Goal: Task Accomplishment & Management: Manage account settings

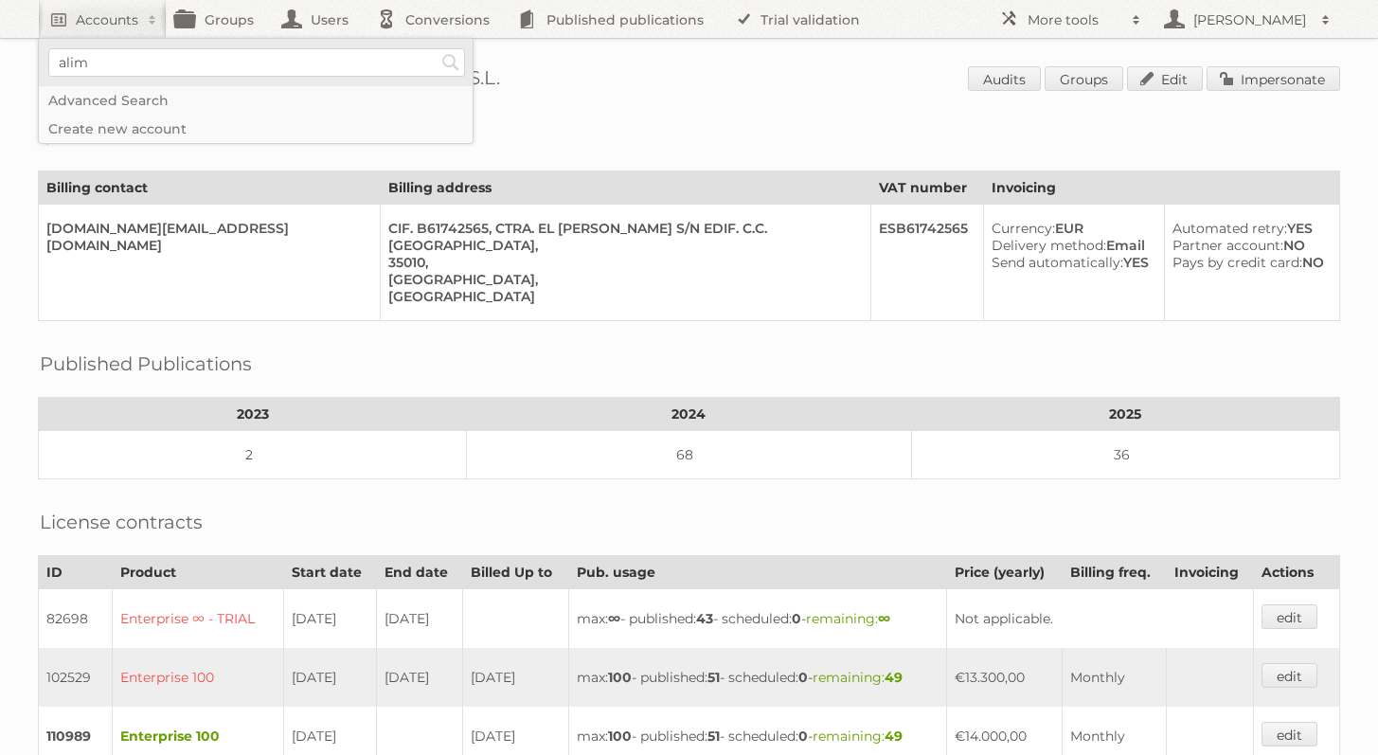
type input"] "alimerka"
click at [437, 48] on input "Search" at bounding box center [451, 62] width 28 height 28
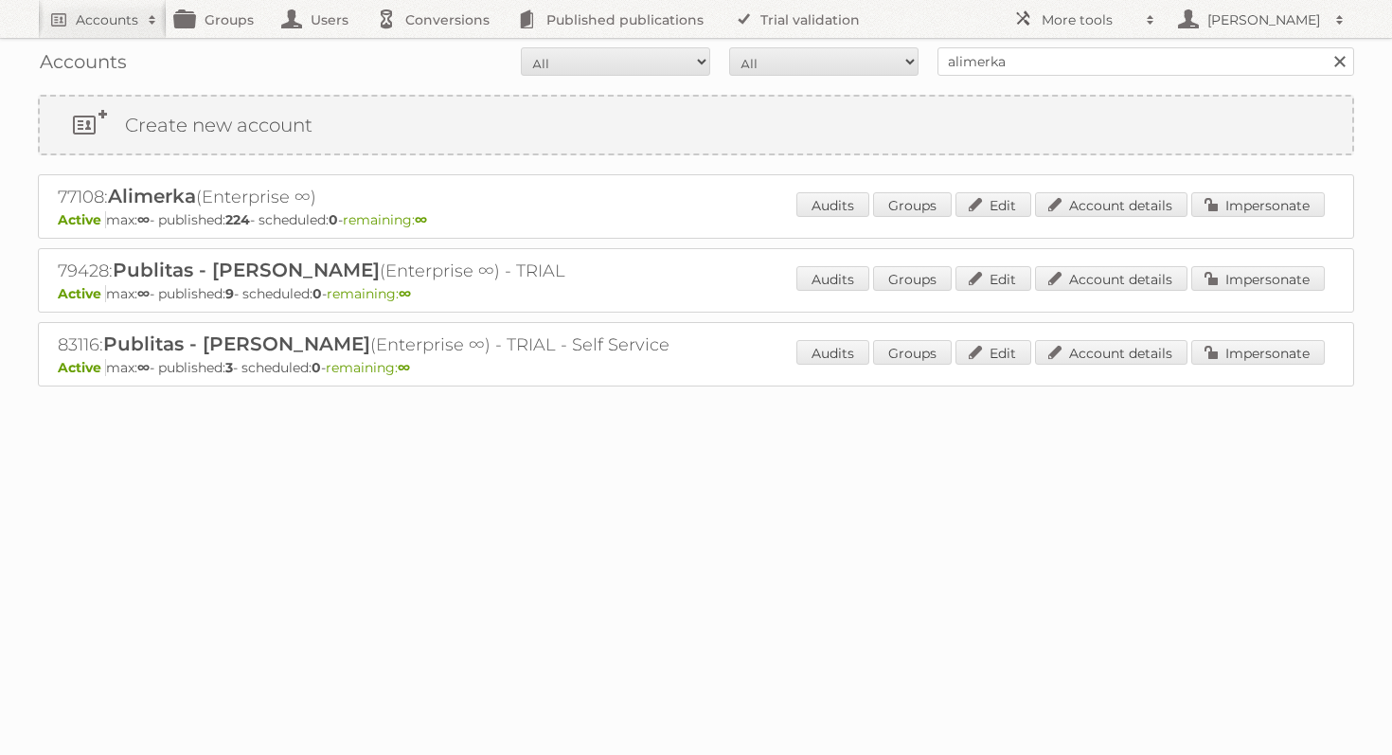
click at [1297, 220] on div "Audits Groups Edit Account details Impersonate" at bounding box center [1061, 206] width 529 height 28
click at [1294, 206] on link "Impersonate" at bounding box center [1259, 204] width 134 height 25
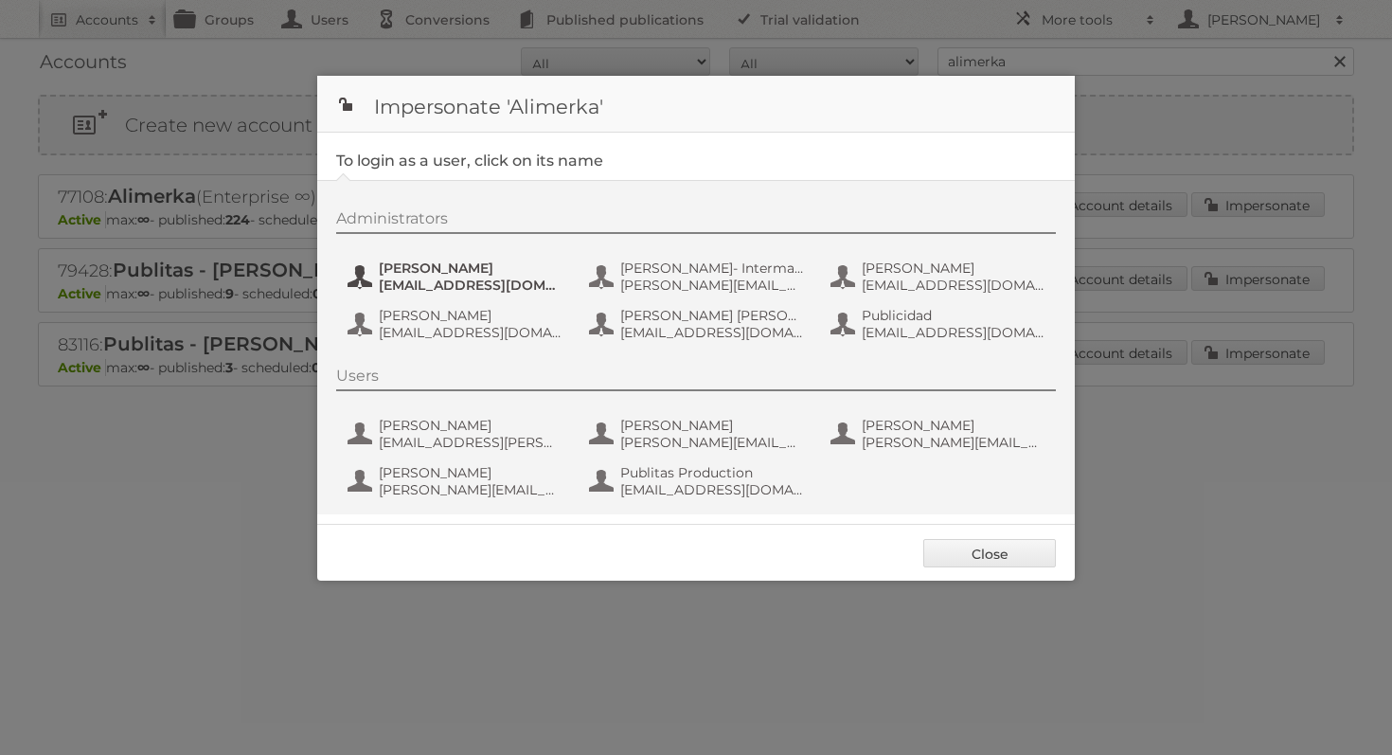
click at [449, 285] on span "[EMAIL_ADDRESS][DOMAIN_NAME]" at bounding box center [471, 285] width 184 height 17
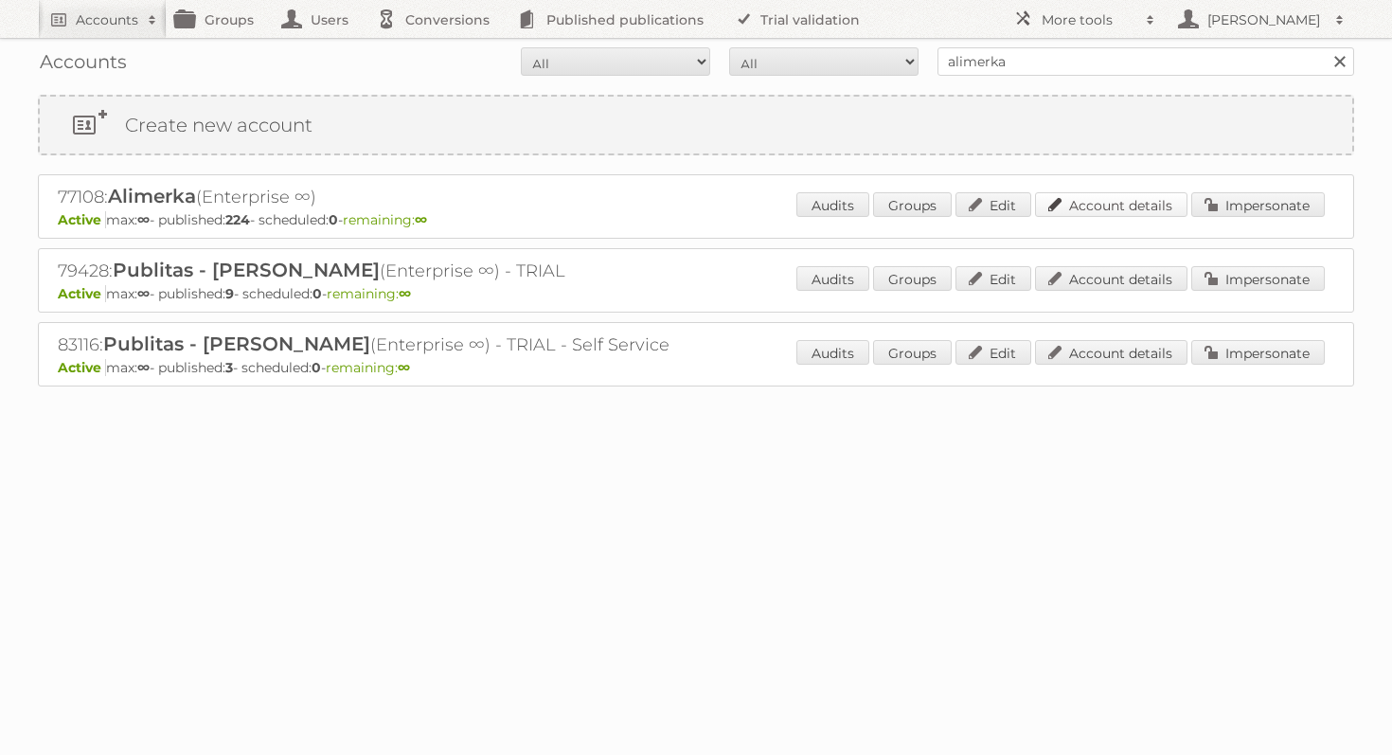
click at [1078, 196] on link "Account details" at bounding box center [1111, 204] width 153 height 25
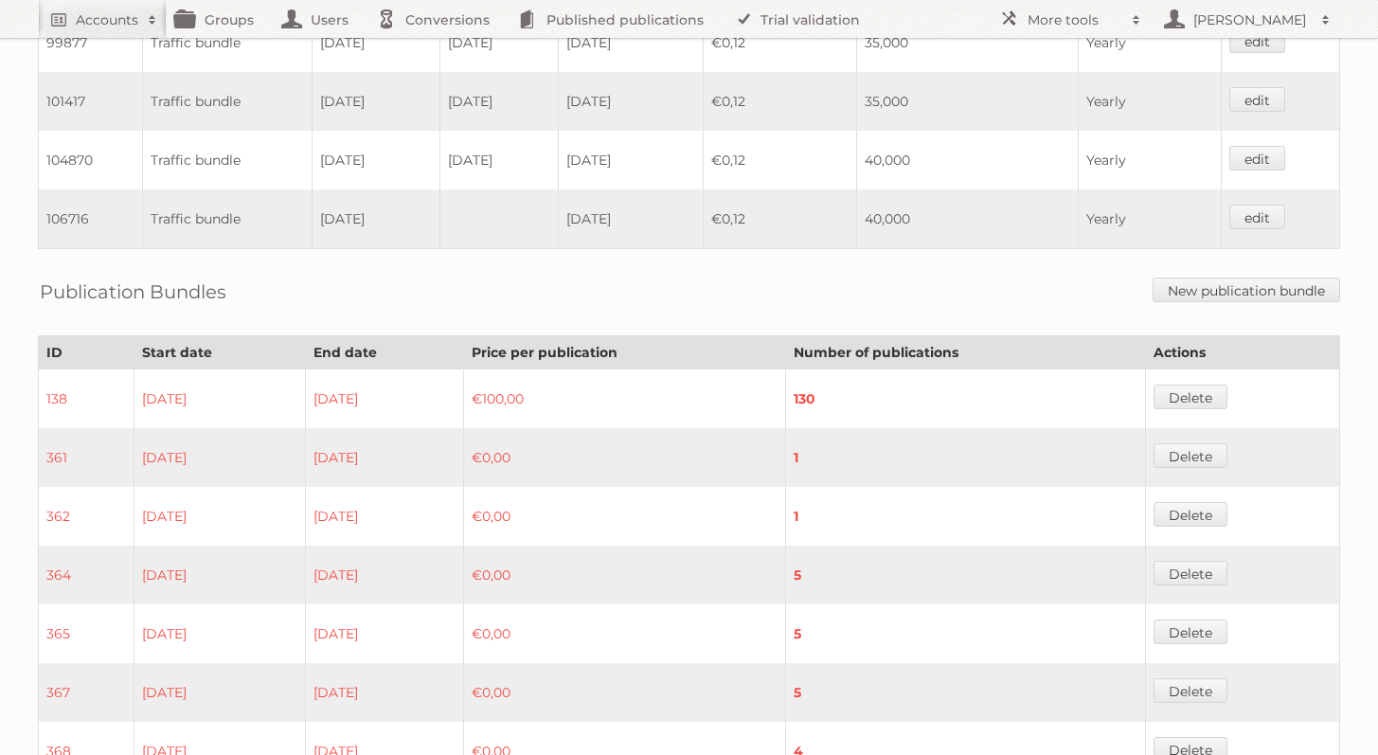
scroll to position [1466, 0]
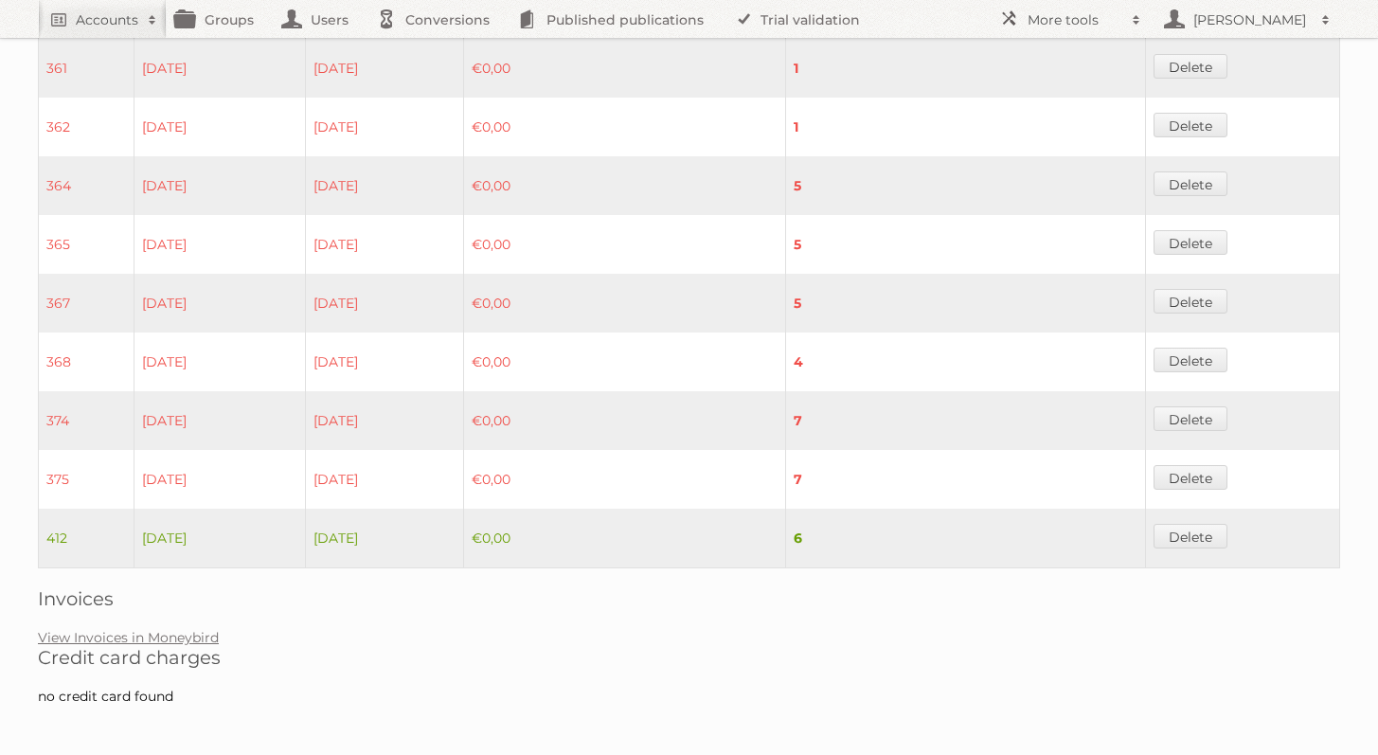
click at [148, 631] on link "View Invoices in Moneybird" at bounding box center [128, 637] width 181 height 17
click at [113, 17] on h2 "Accounts" at bounding box center [107, 19] width 63 height 19
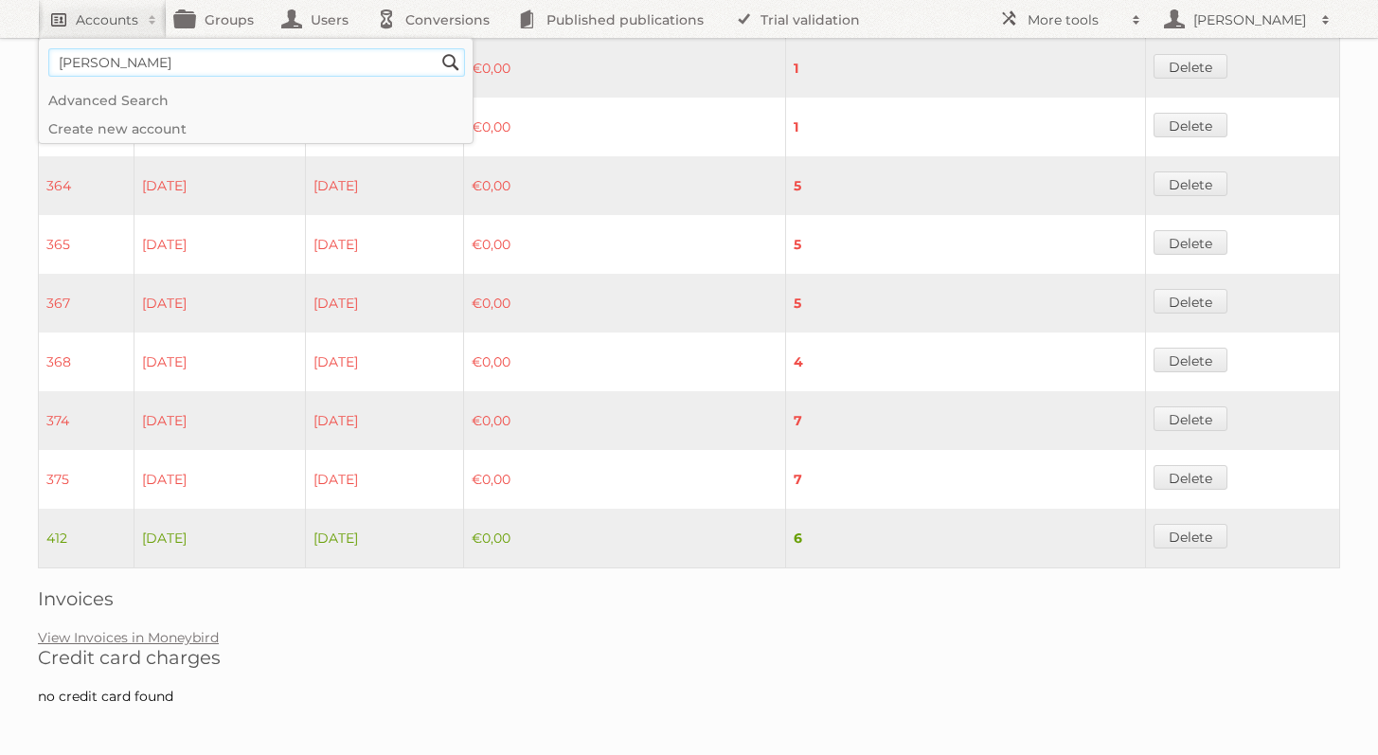
type input"] "żabka"
click at [437, 48] on input "Search" at bounding box center [451, 62] width 28 height 28
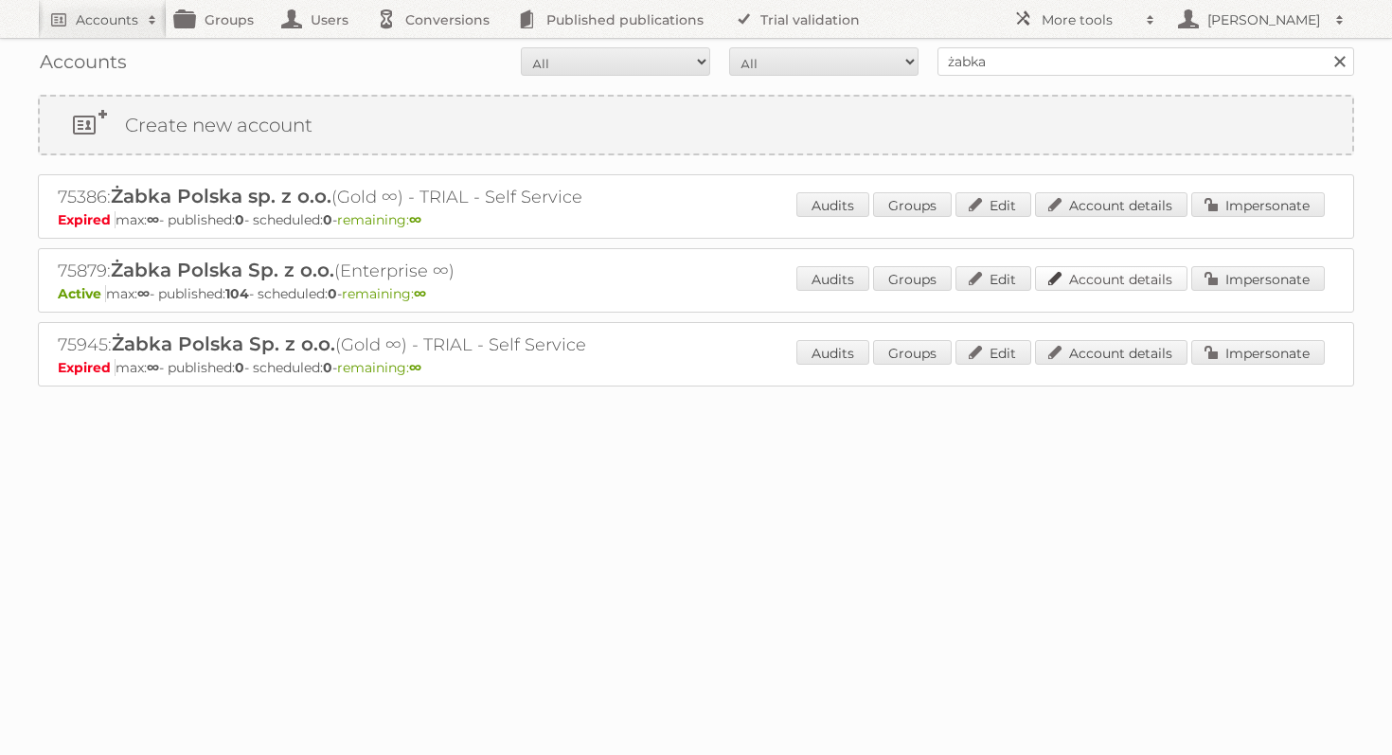
click at [1068, 285] on link "Account details" at bounding box center [1111, 278] width 153 height 25
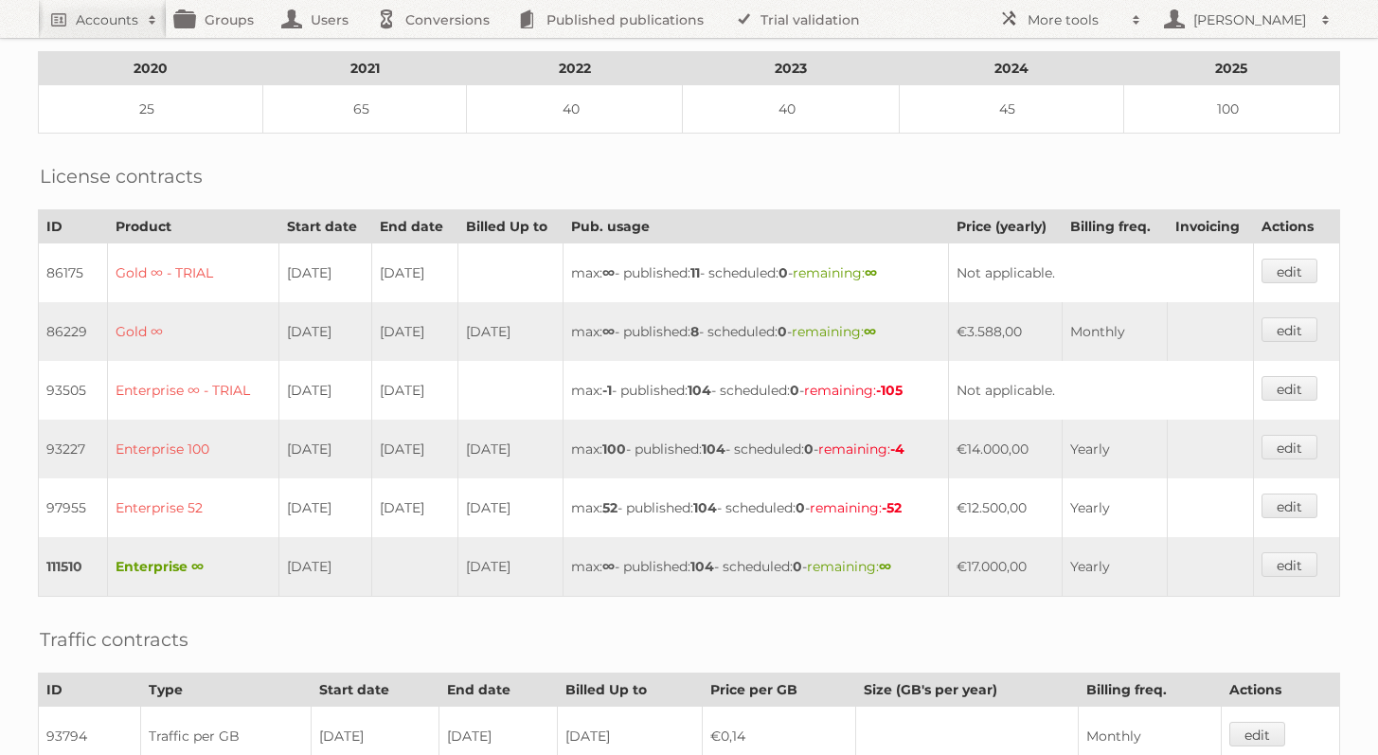
scroll to position [329, 0]
drag, startPoint x: 269, startPoint y: 555, endPoint x: 352, endPoint y: 551, distance: 83.4
click at [352, 551] on td "03-12-2024" at bounding box center [324, 567] width 93 height 60
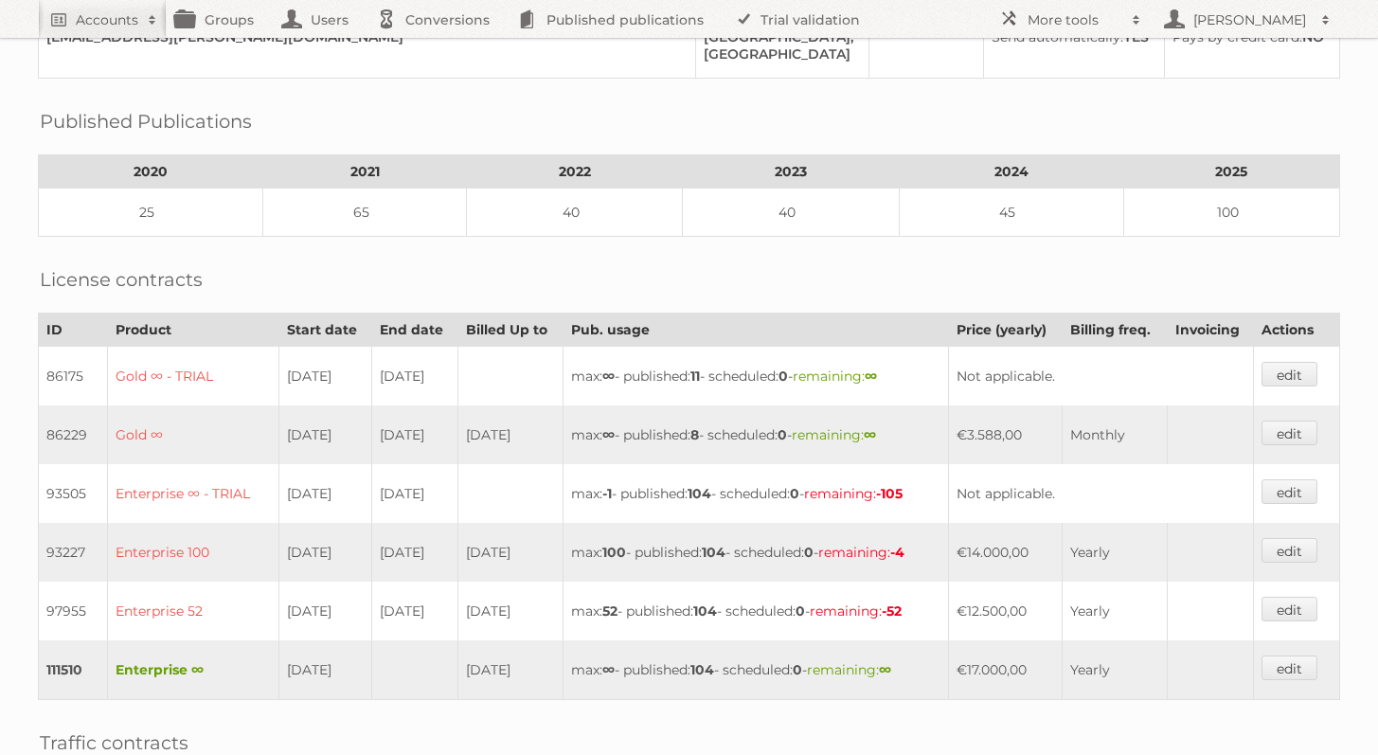
scroll to position [0, 0]
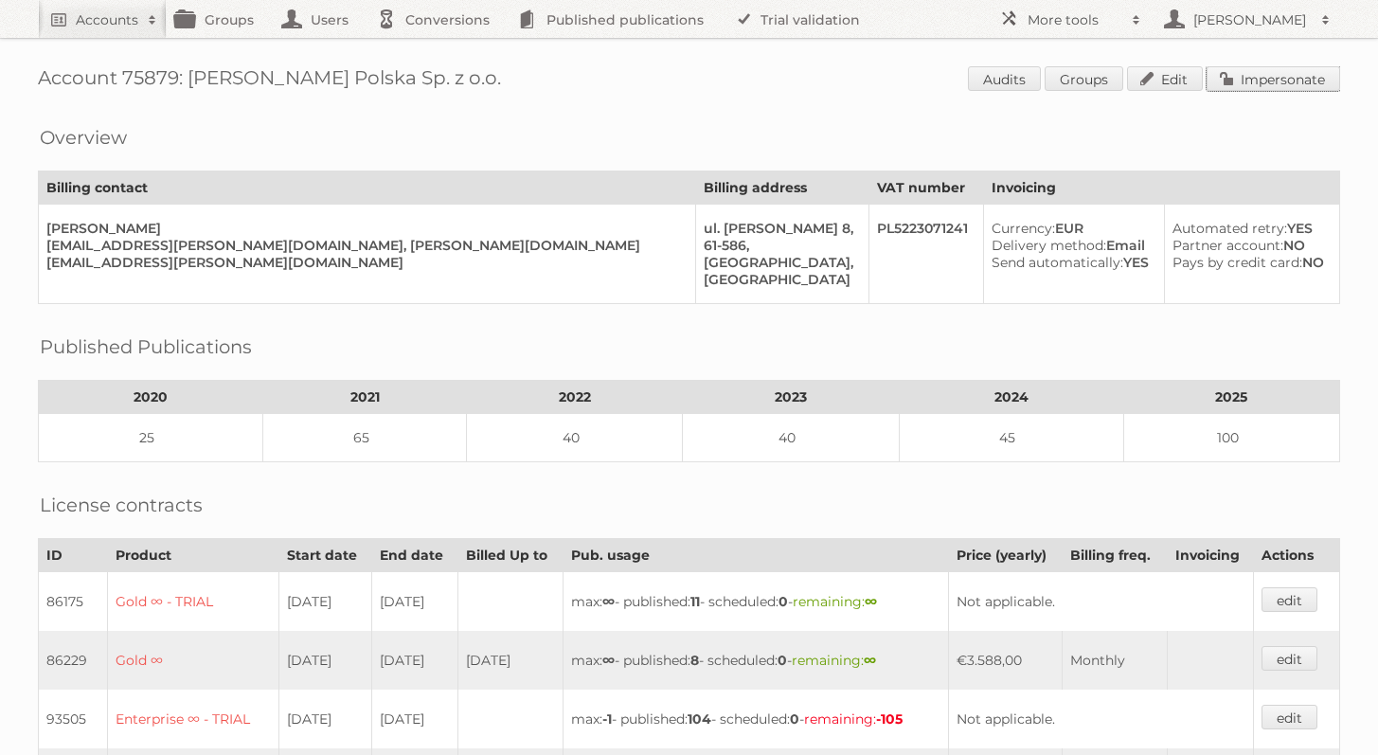
drag, startPoint x: 1275, startPoint y: 69, endPoint x: 1256, endPoint y: 77, distance: 20.4
click at [1275, 70] on link "Impersonate" at bounding box center [1274, 78] width 134 height 25
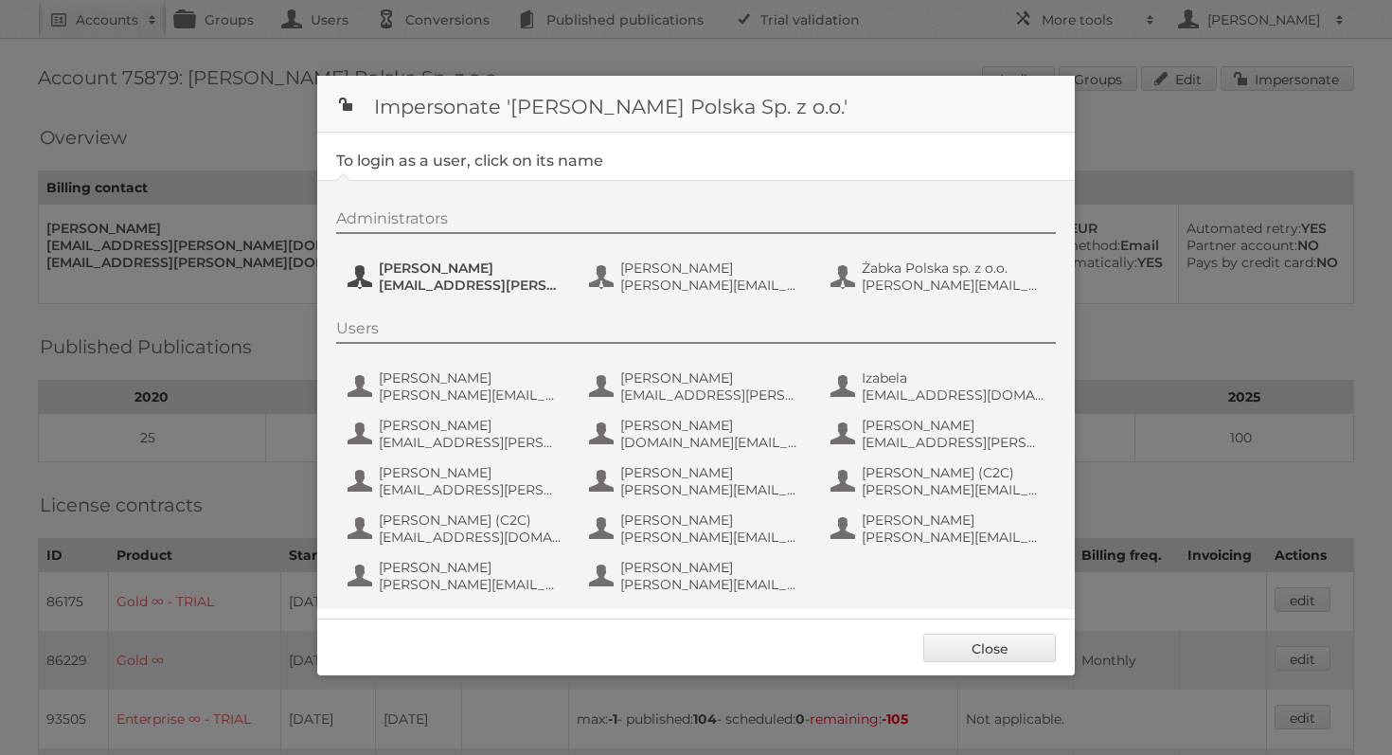
click at [504, 260] on span "Aleksandra Kowalska" at bounding box center [471, 268] width 184 height 17
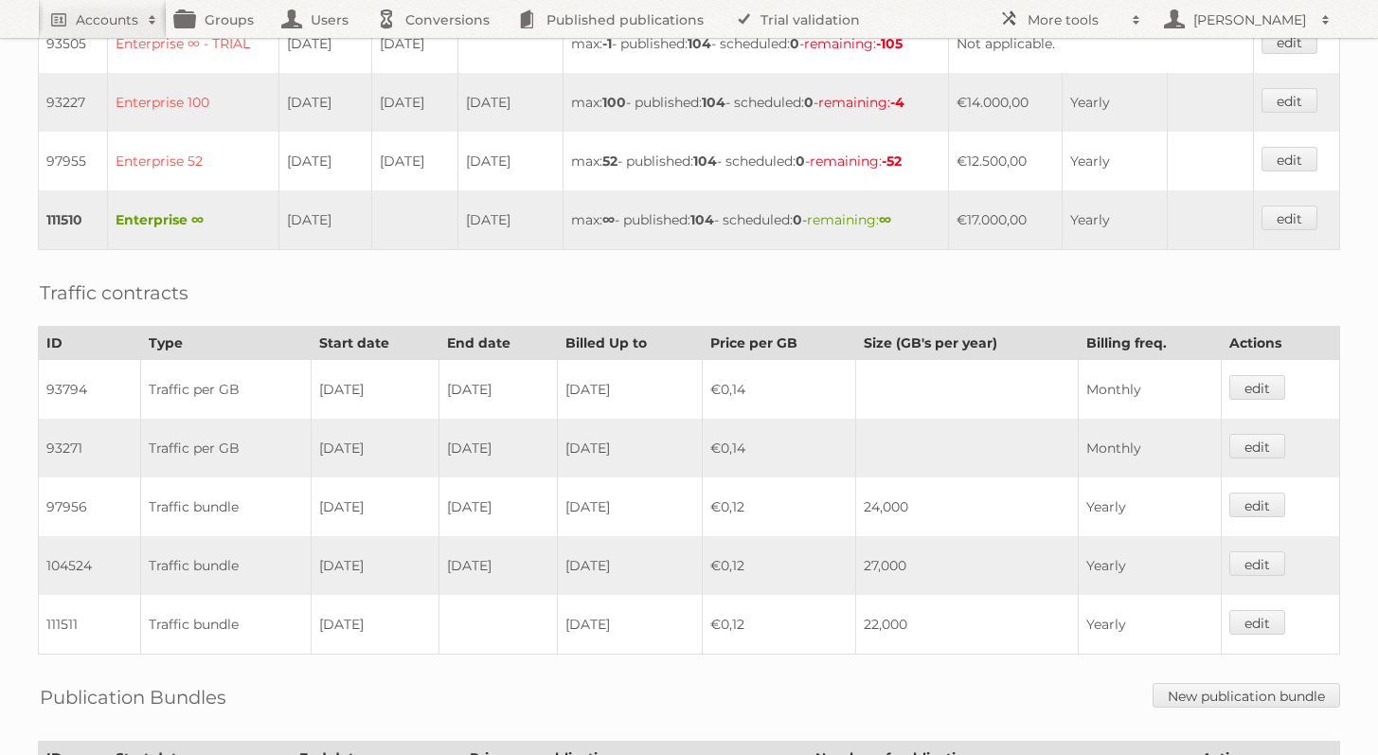
scroll to position [712, 0]
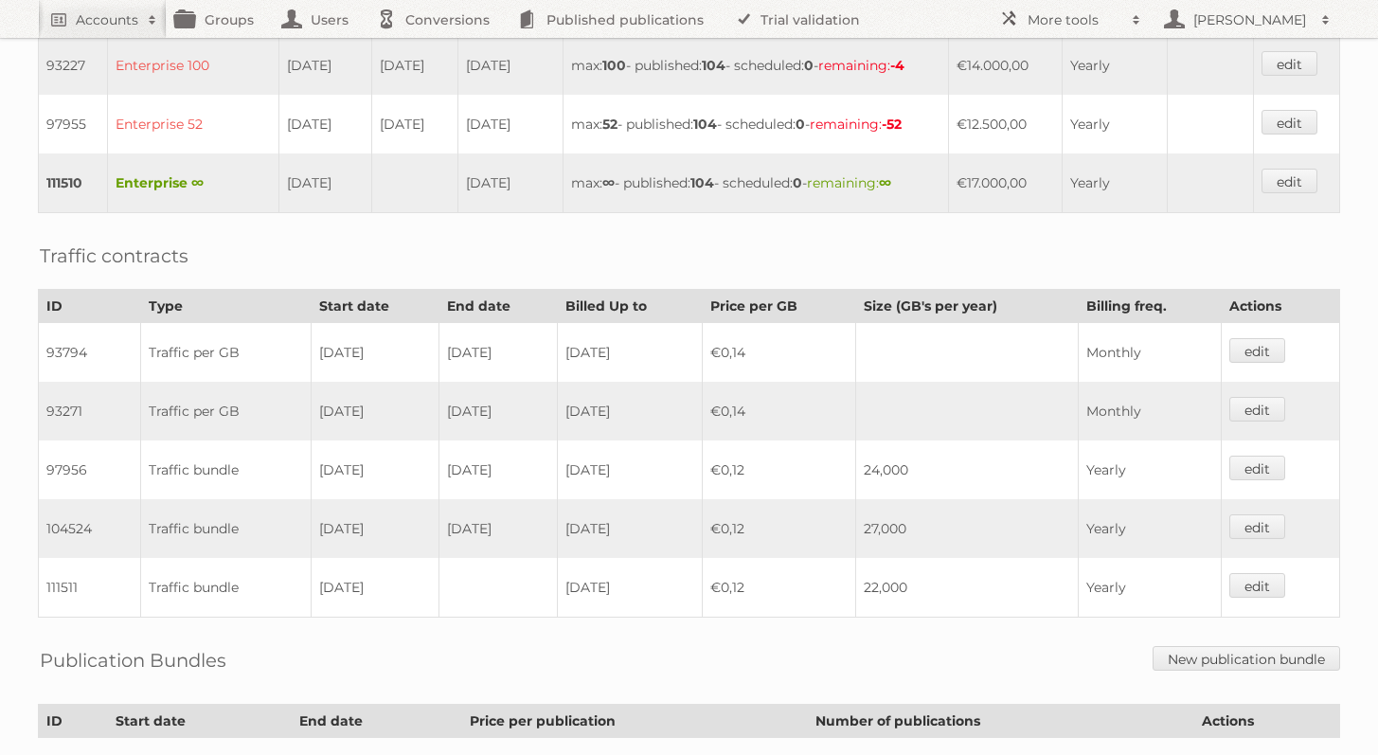
drag, startPoint x: 930, startPoint y: 581, endPoint x: 860, endPoint y: 579, distance: 70.1
click at [860, 579] on tr "111511 Traffic bundle 03-12-2024 2025-12-02 €0,12 22,000 Yearly edit" at bounding box center [689, 588] width 1301 height 60
click at [1244, 573] on link "edit" at bounding box center [1258, 585] width 56 height 25
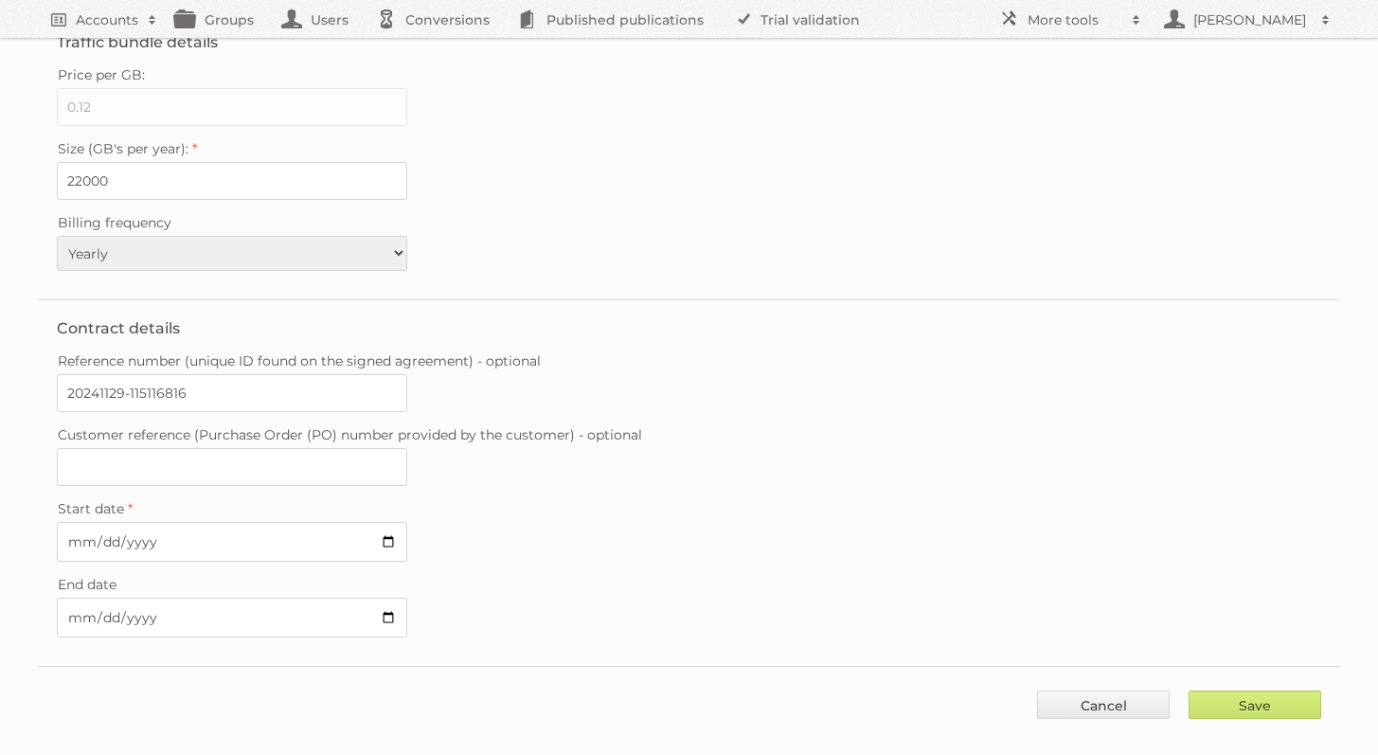
scroll to position [87, 0]
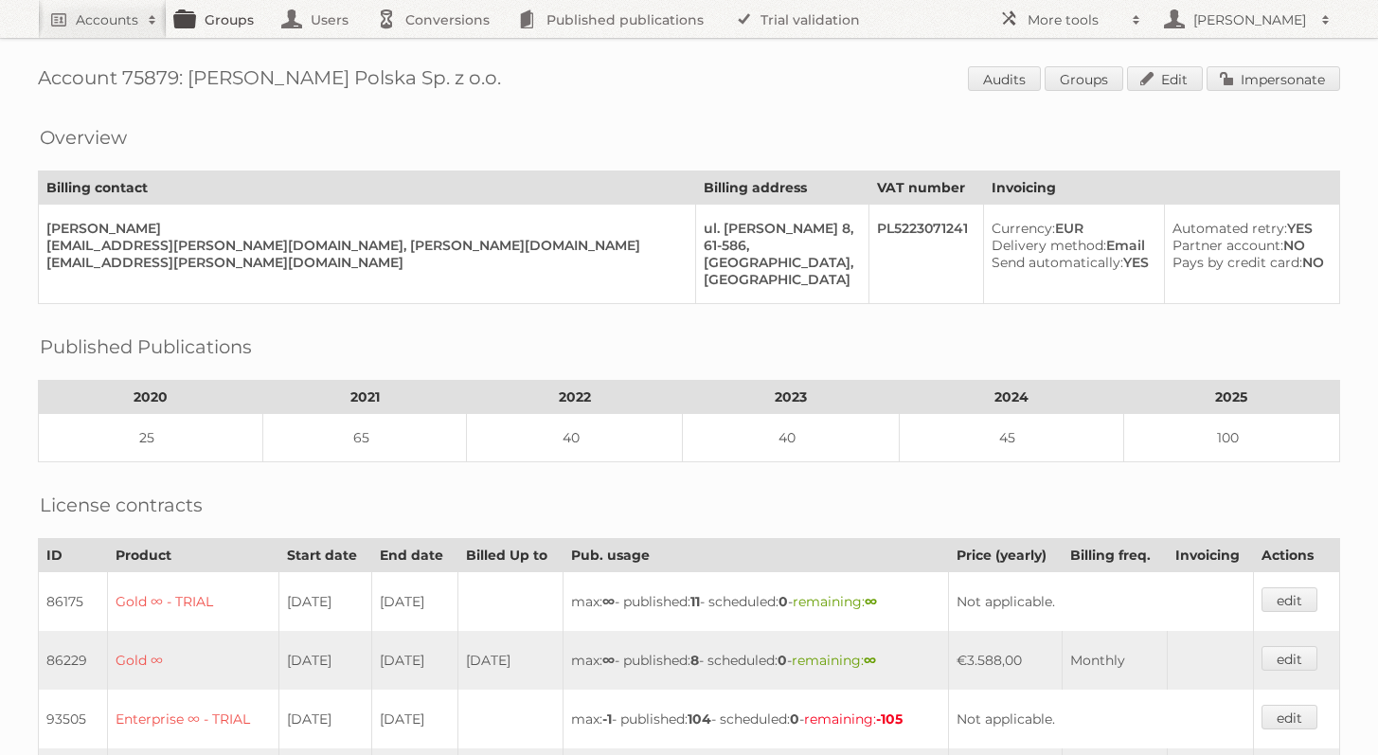
scroll to position [691, 0]
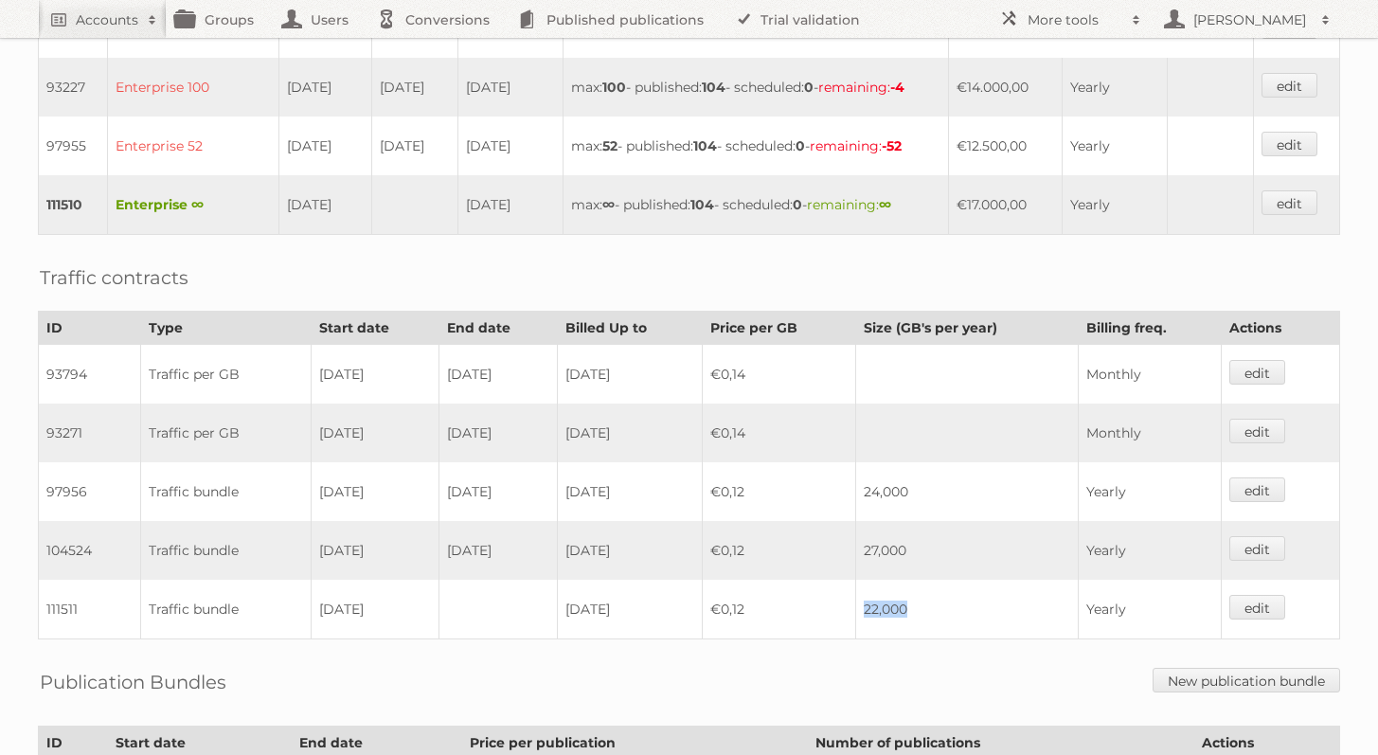
drag, startPoint x: 905, startPoint y: 596, endPoint x: 870, endPoint y: 597, distance: 35.1
click at [870, 597] on td "22,000" at bounding box center [966, 610] width 223 height 60
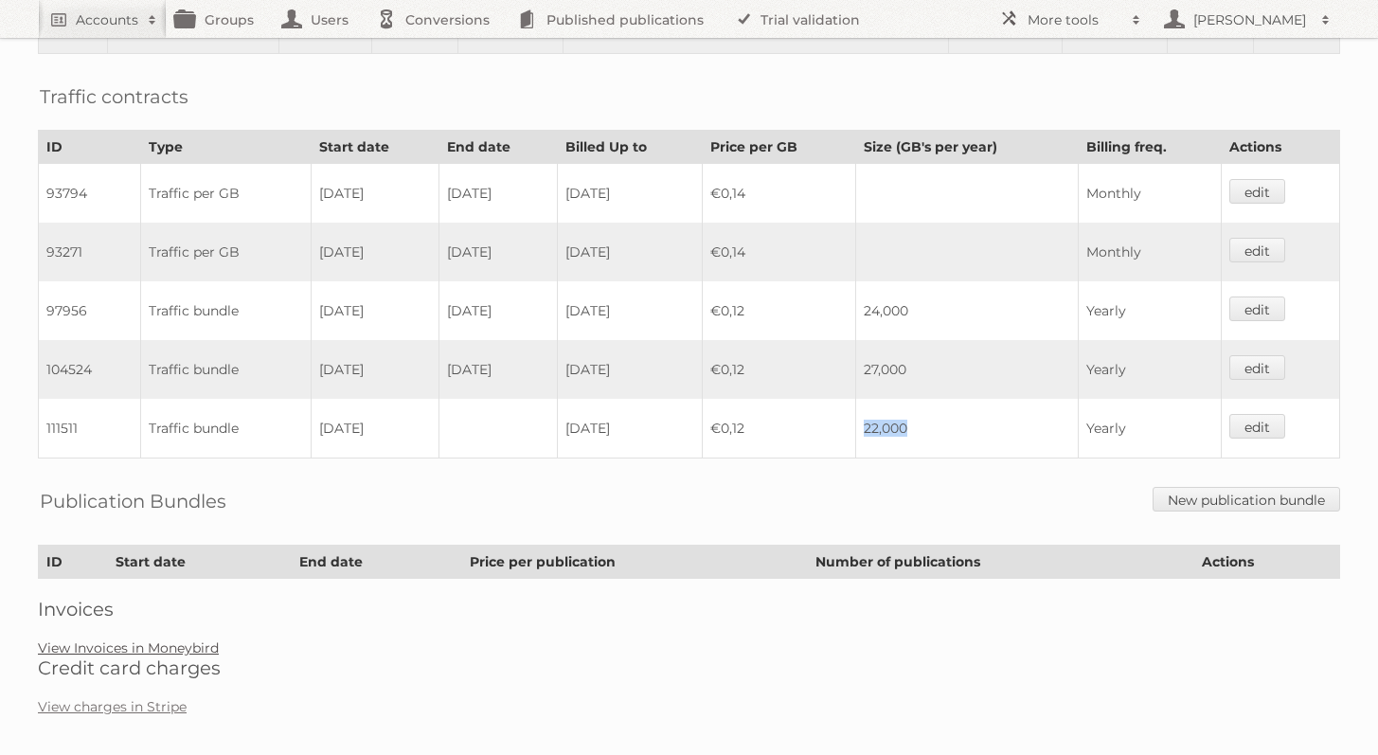
click at [199, 639] on link "View Invoices in Moneybird" at bounding box center [128, 647] width 181 height 17
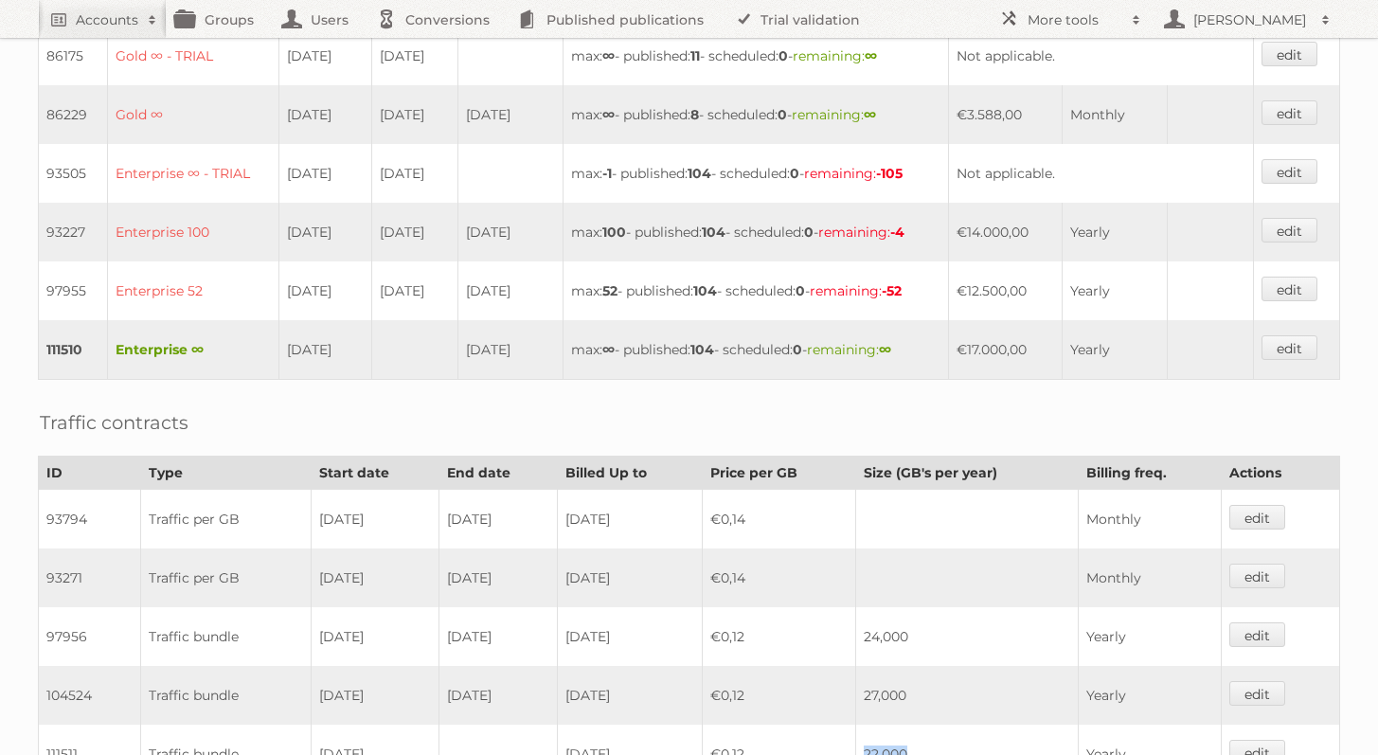
scroll to position [569, 0]
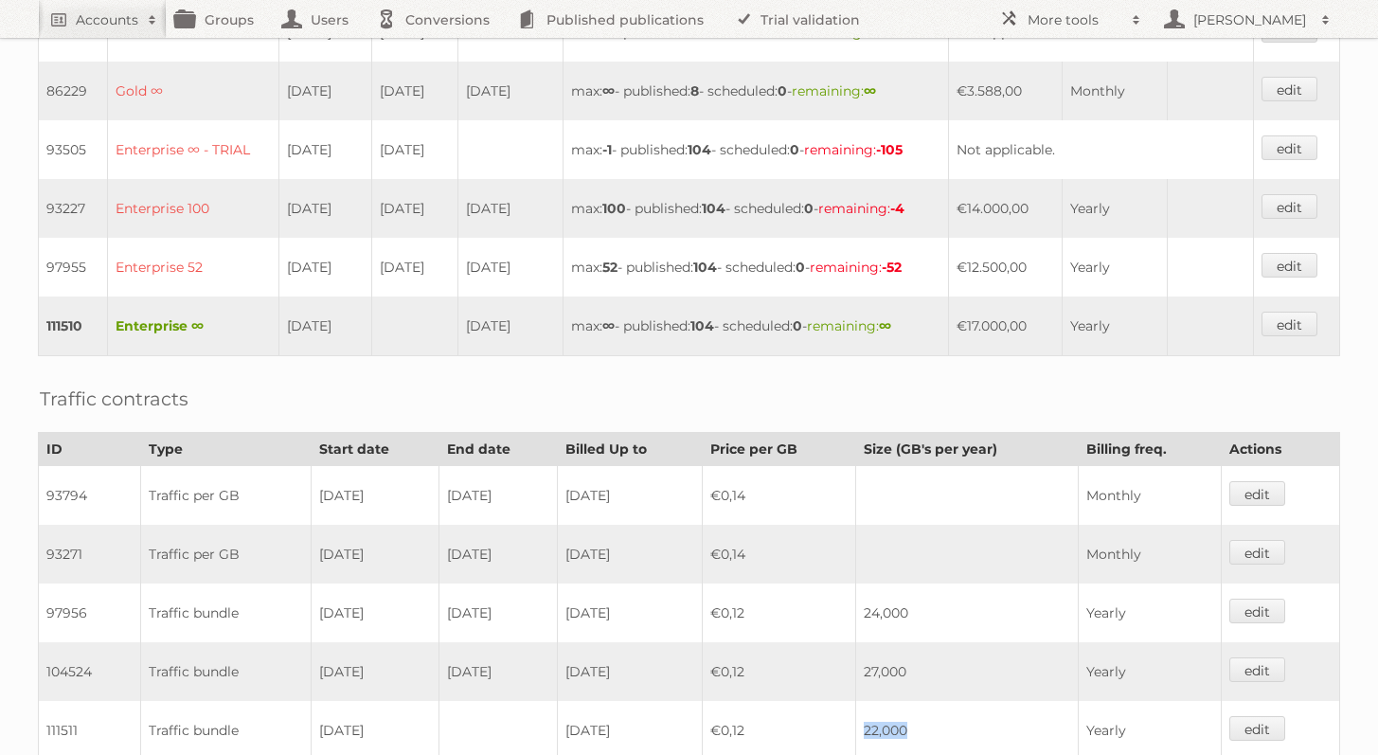
drag, startPoint x: 276, startPoint y: 314, endPoint x: 350, endPoint y: 314, distance: 73.9
click at [350, 314] on td "[DATE]" at bounding box center [324, 326] width 93 height 60
